Goal: Task Accomplishment & Management: Manage account settings

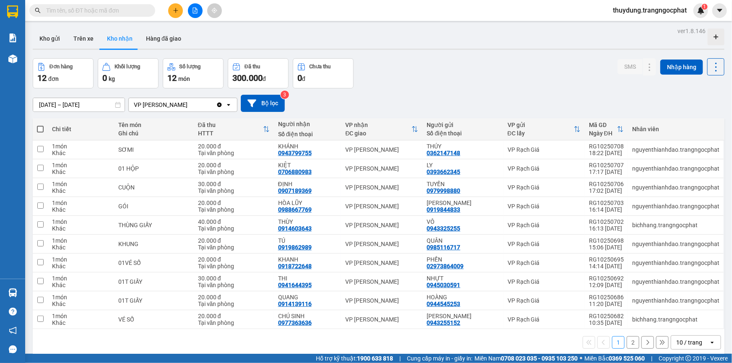
click at [674, 10] on span "thuydung.trangngocphat" at bounding box center [649, 10] width 87 height 10
click at [628, 25] on span "Đăng xuất" at bounding box center [652, 25] width 71 height 9
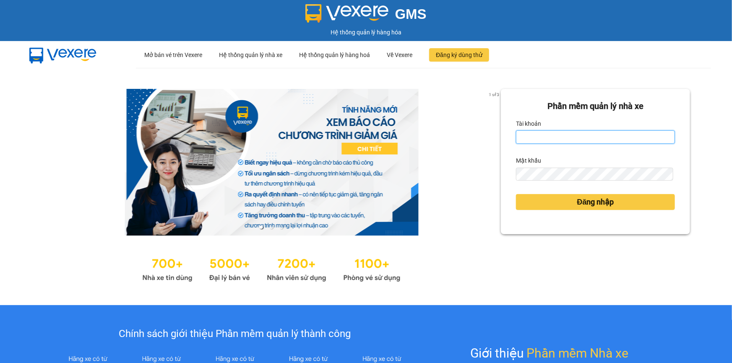
click at [588, 134] on input "Tài khoản" at bounding box center [595, 136] width 159 height 13
type input "thuydung.trangngocphat"
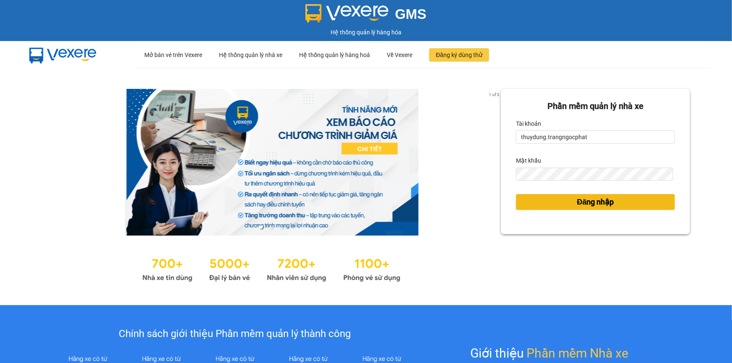
click at [560, 205] on button "Đăng nhập" at bounding box center [595, 202] width 159 height 16
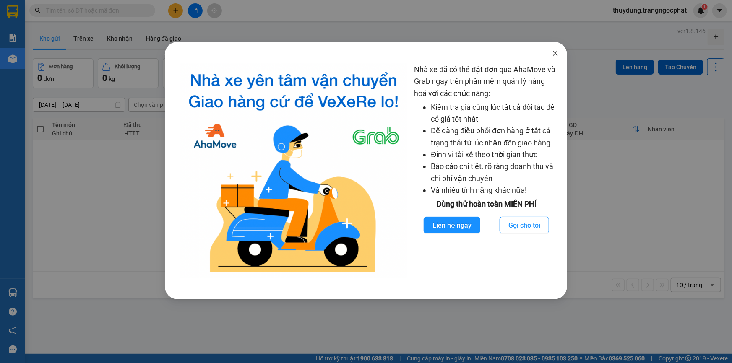
click at [555, 51] on icon "close" at bounding box center [555, 53] width 7 height 7
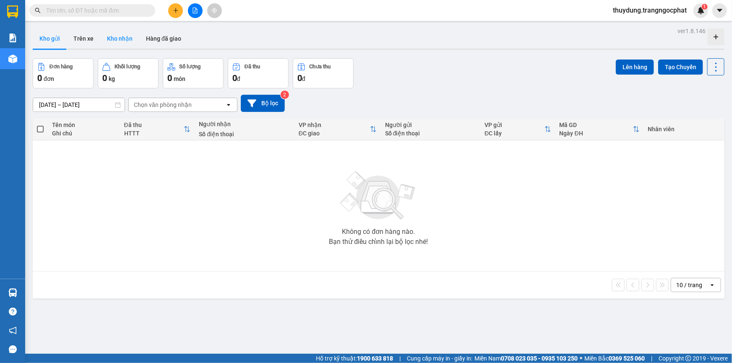
click at [130, 42] on button "Kho nhận" at bounding box center [119, 39] width 39 height 20
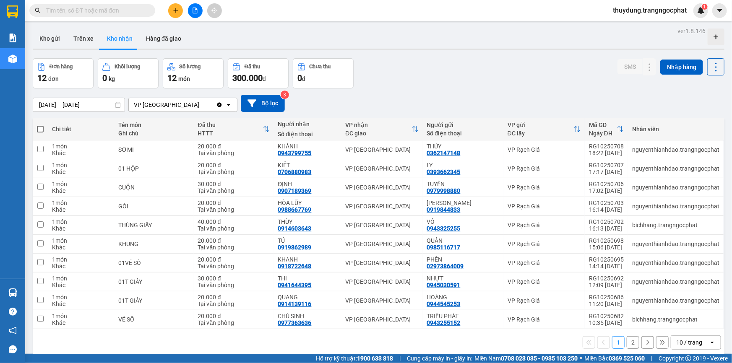
click at [455, 87] on div "Đơn hàng 12 đơn Khối lượng 0 kg Số lượng 12 món Đã thu 300.000 đ Chưa thu 0 đ S…" at bounding box center [379, 73] width 692 height 30
